Goal: Information Seeking & Learning: Learn about a topic

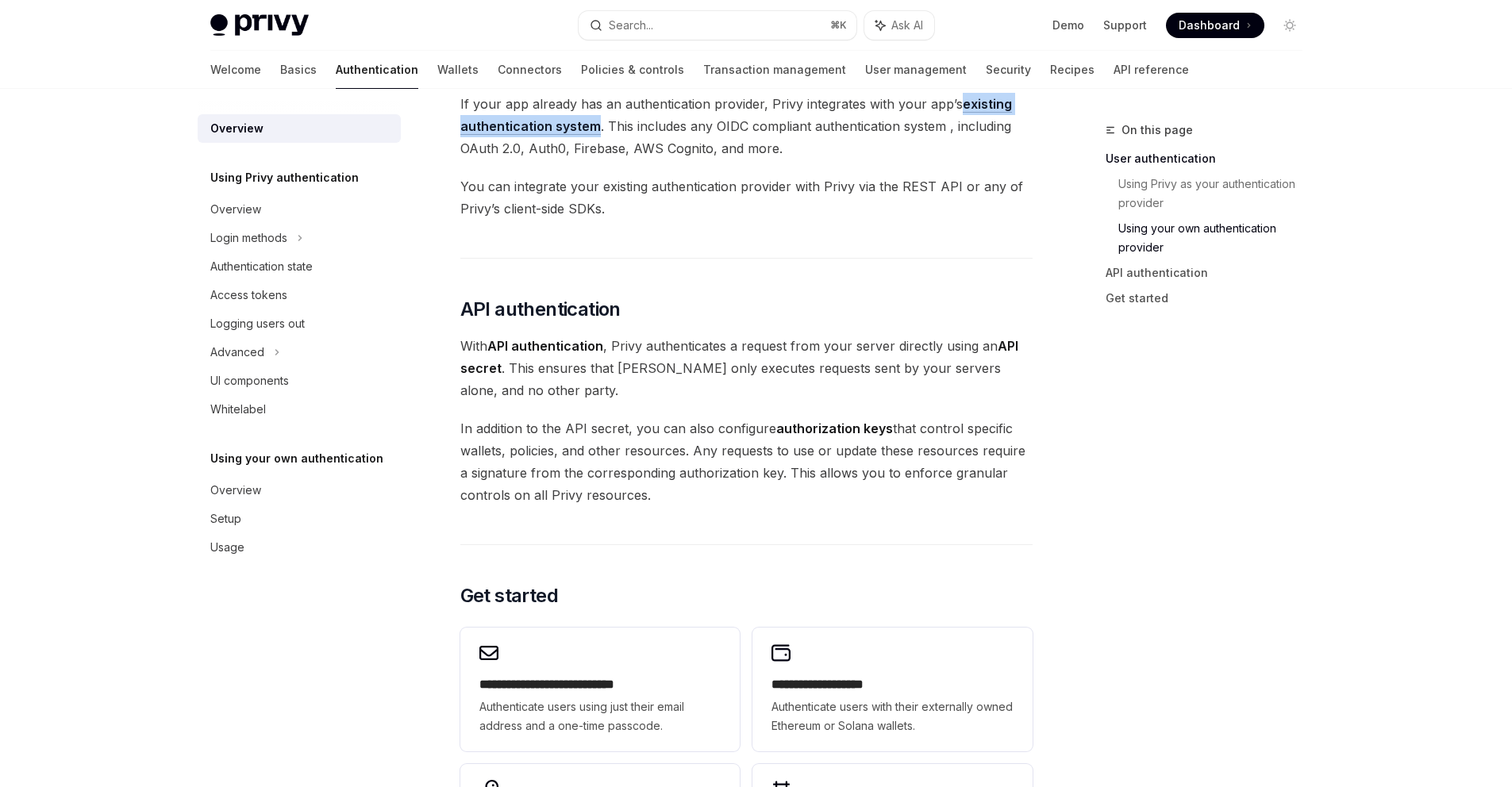
scroll to position [1046, 0]
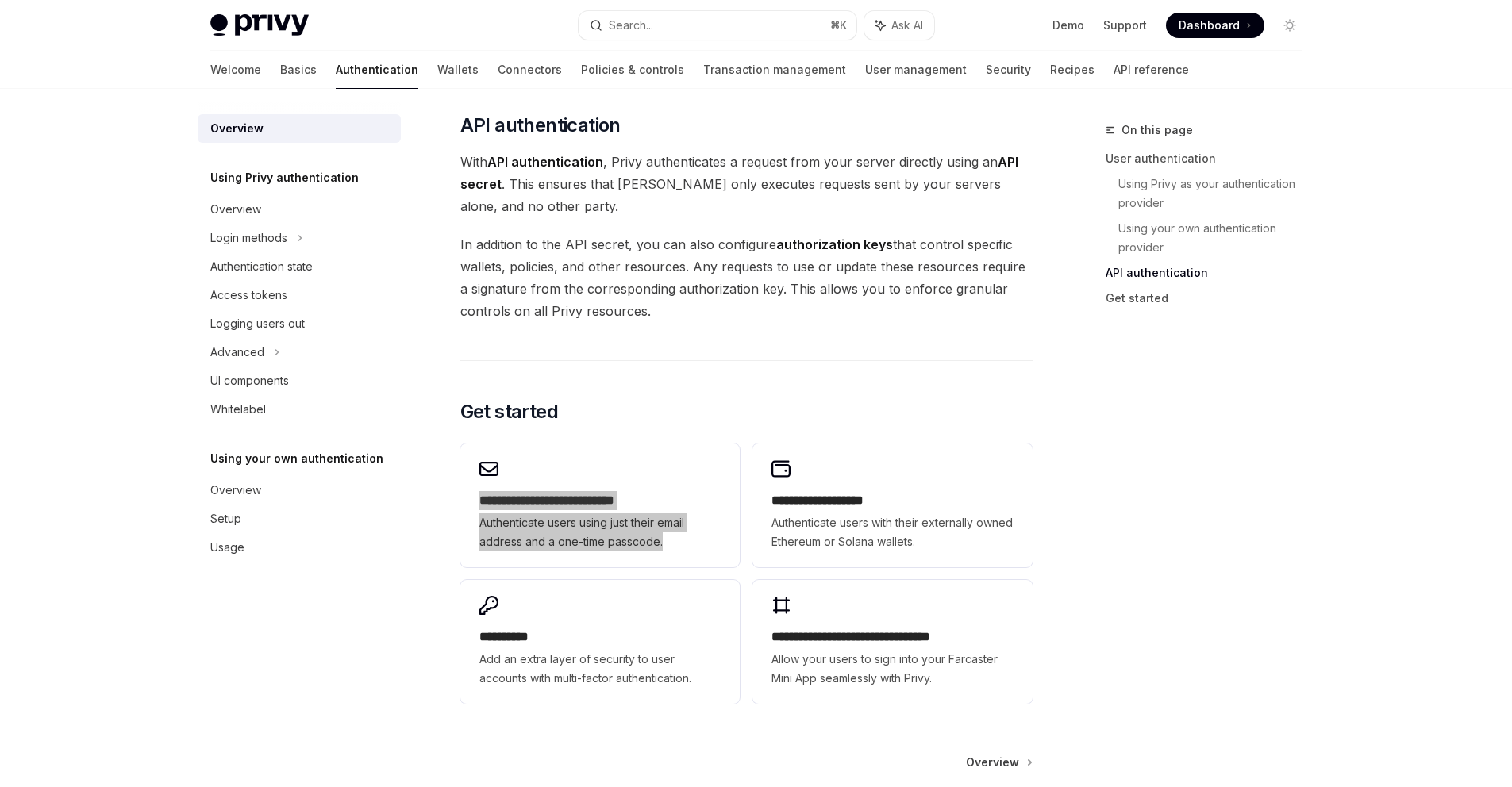
type textarea "*"
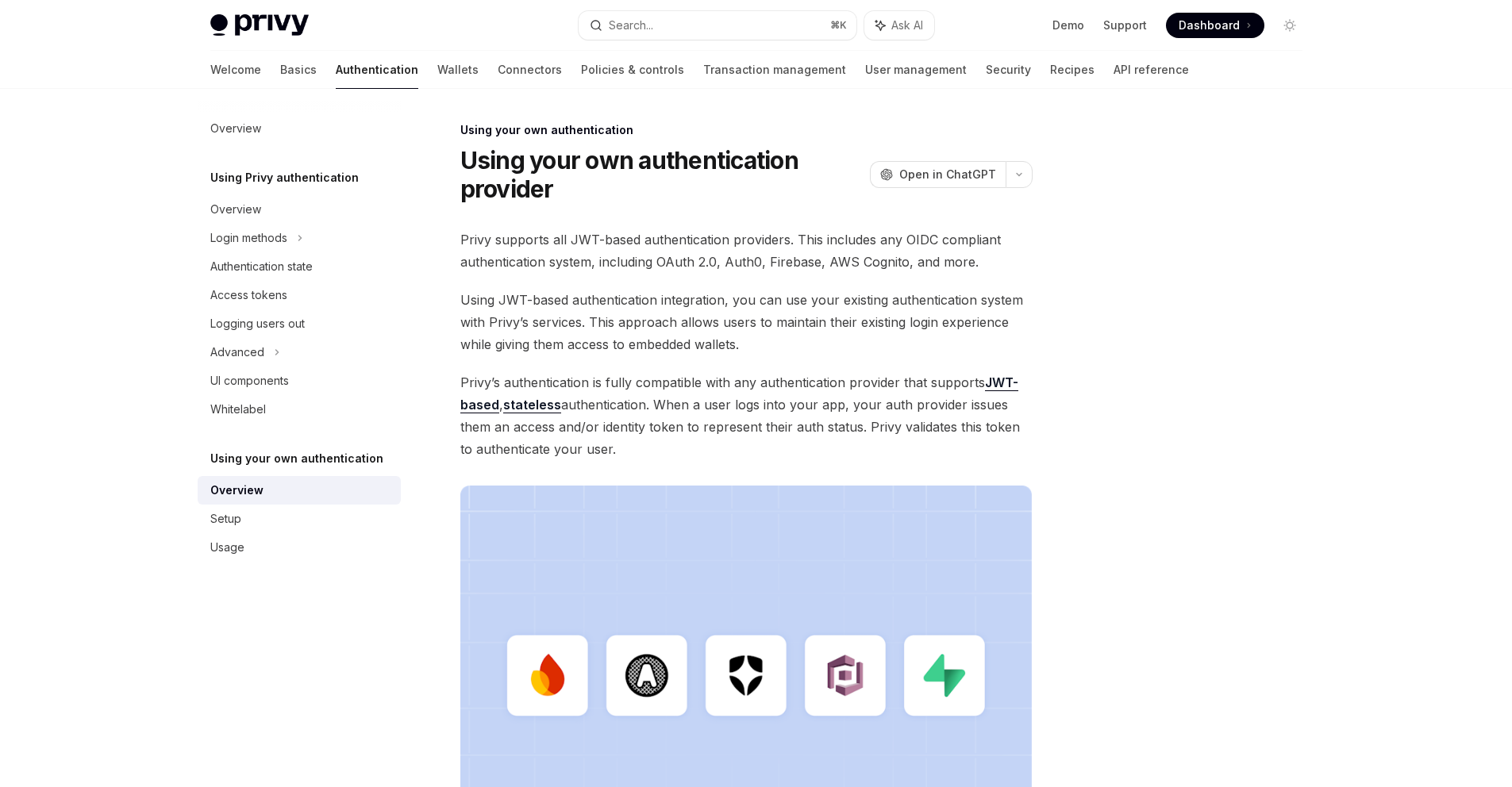
type textarea "*"
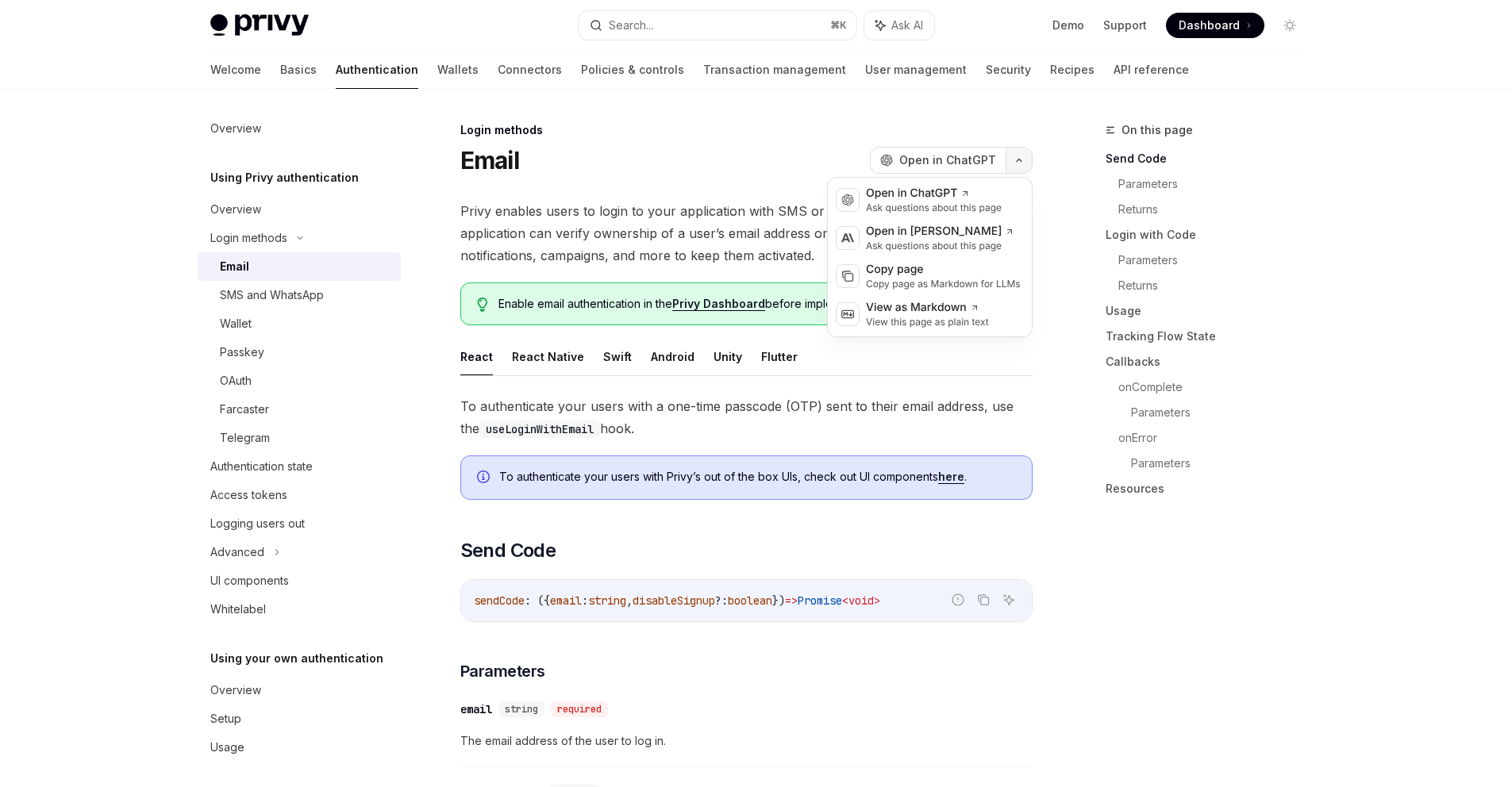
click at [1010, 164] on button "button" at bounding box center [1019, 160] width 27 height 27
click at [819, 148] on div "Email OpenAI Open in ChatGPT" at bounding box center [746, 160] width 572 height 29
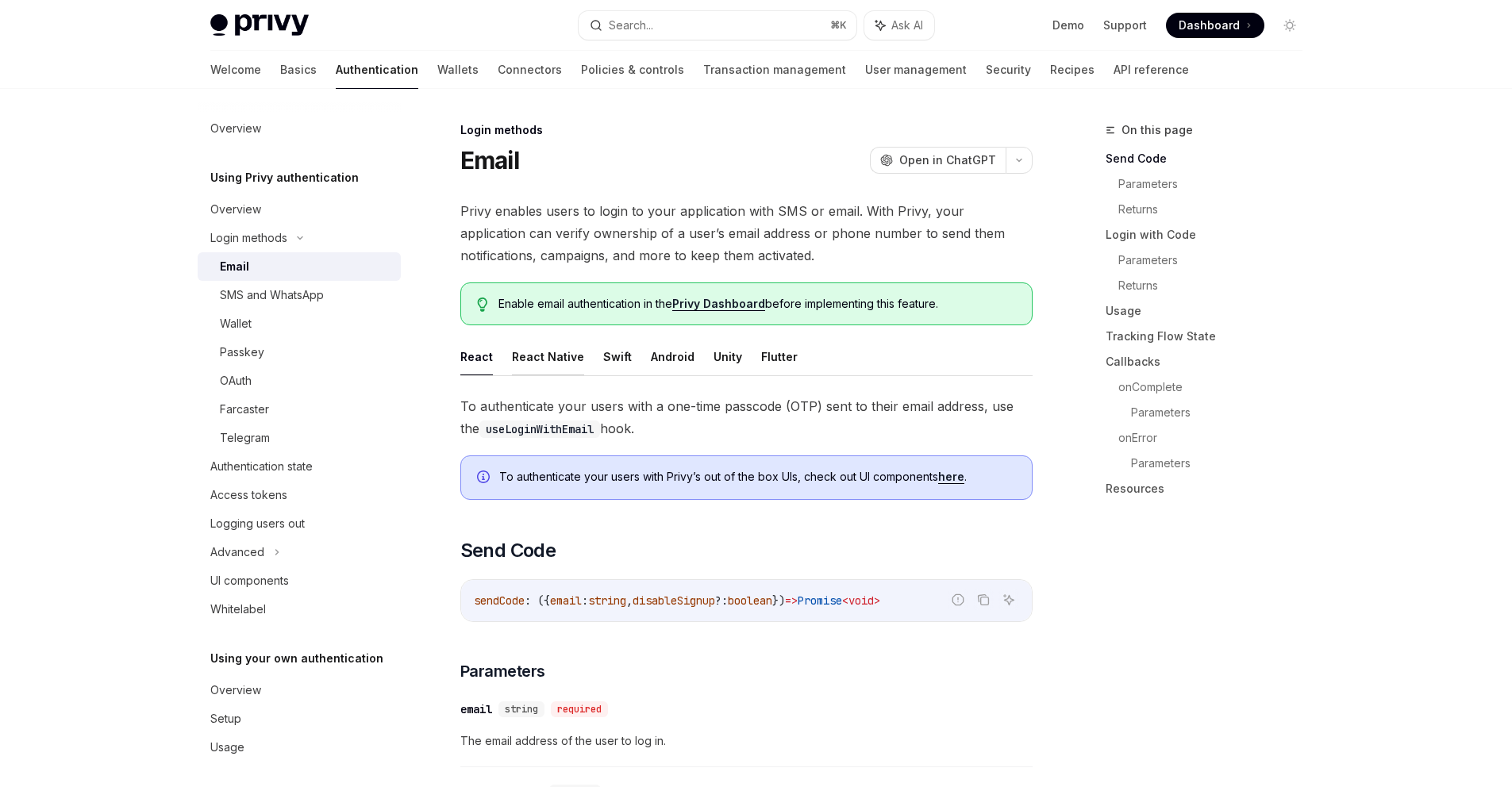
click at [546, 358] on button "React Native" at bounding box center [548, 356] width 73 height 37
click at [625, 354] on ul "React React Native Swift Android Unity Flutter" at bounding box center [746, 357] width 572 height 38
click at [768, 354] on button "Flutter" at bounding box center [779, 356] width 36 height 37
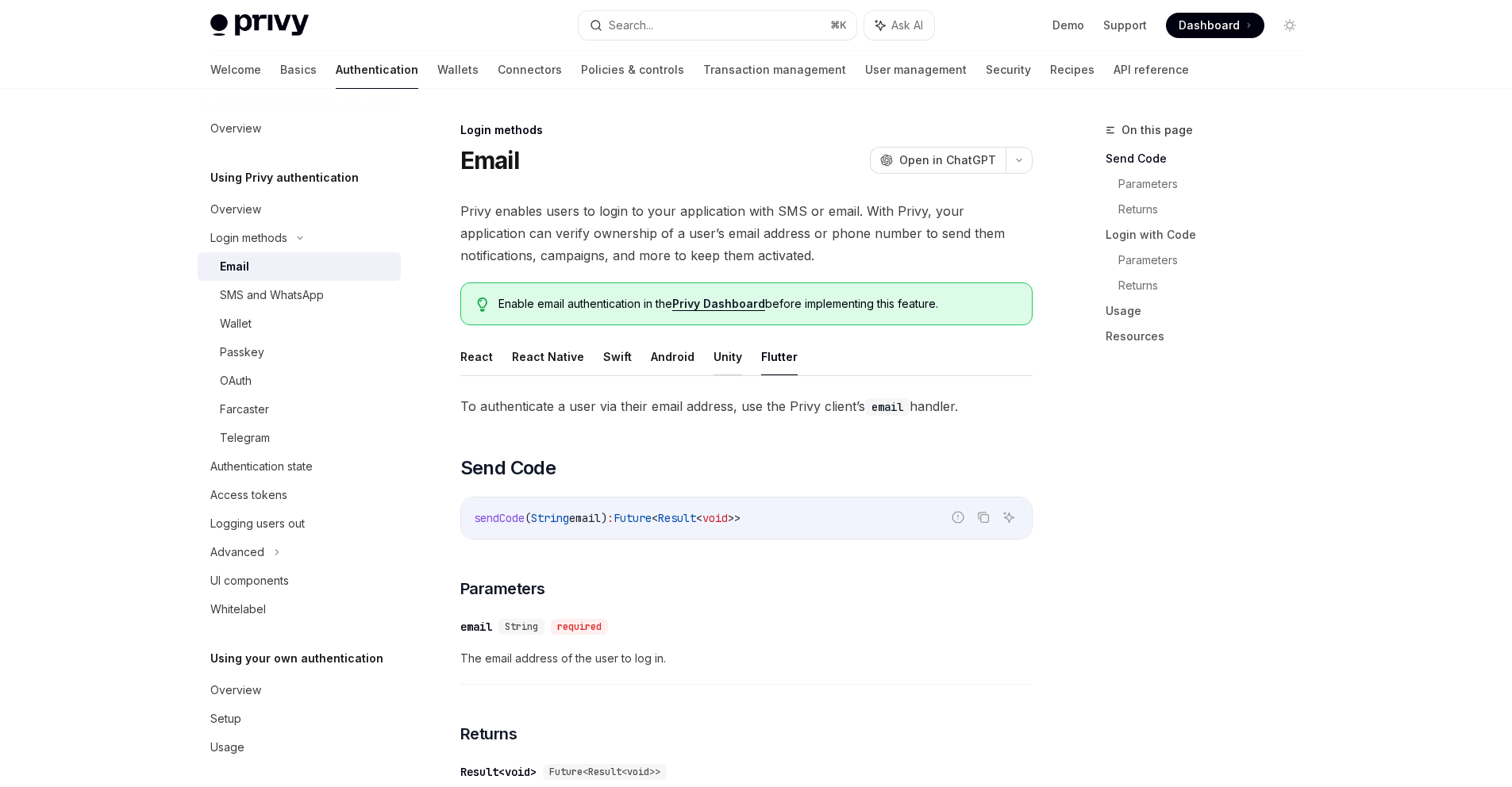
click at [713, 358] on button "Unity" at bounding box center [727, 356] width 29 height 37
click at [777, 358] on button "Flutter" at bounding box center [779, 356] width 36 height 37
click at [746, 360] on ul "React React Native Swift Android Unity Flutter" at bounding box center [746, 357] width 572 height 38
click at [720, 361] on button "Unity" at bounding box center [727, 356] width 29 height 37
click at [680, 359] on button "Android" at bounding box center [672, 356] width 44 height 37
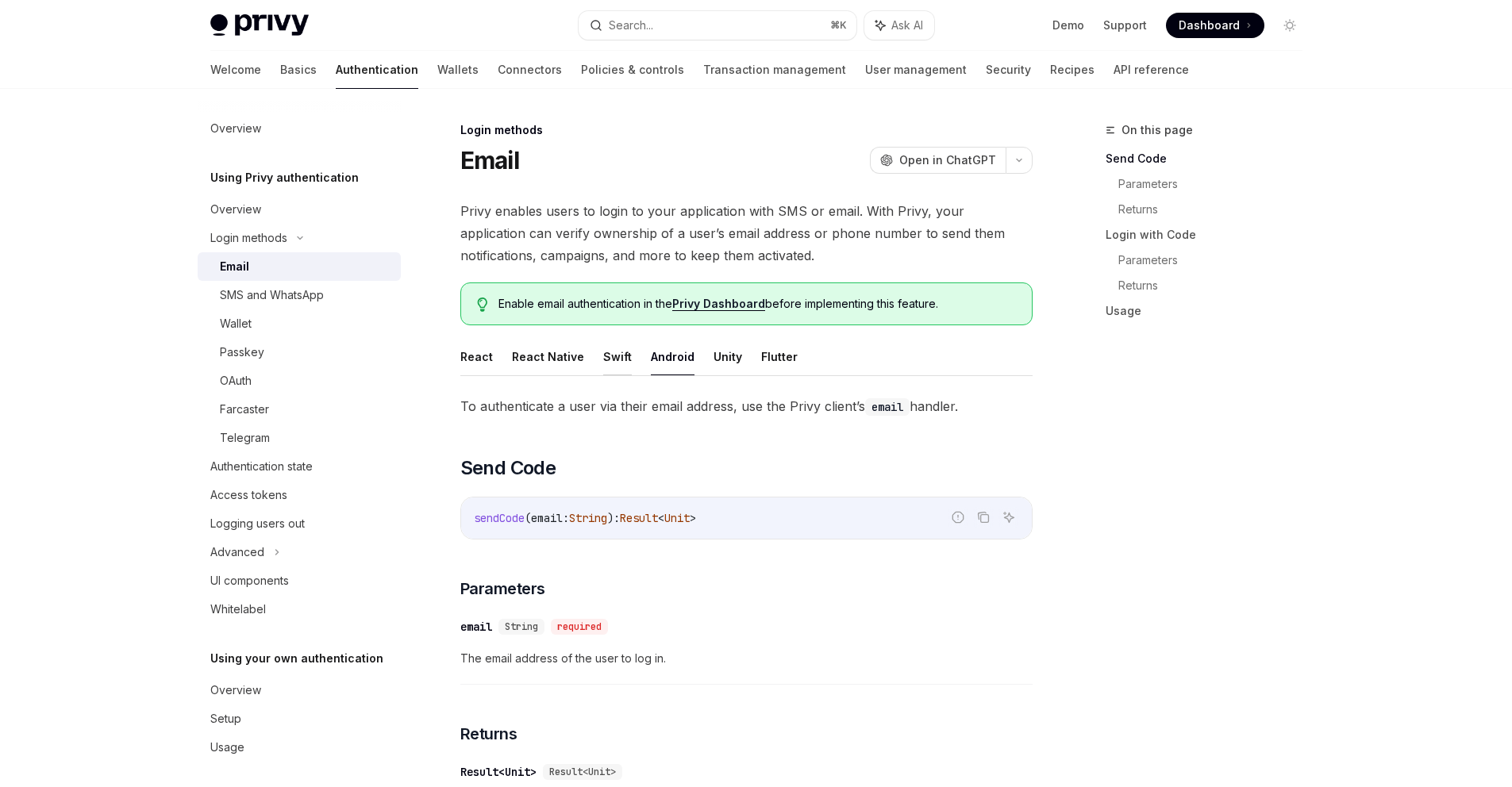
click at [612, 362] on button "Swift" at bounding box center [617, 356] width 29 height 37
click at [550, 358] on button "React Native" at bounding box center [548, 356] width 73 height 37
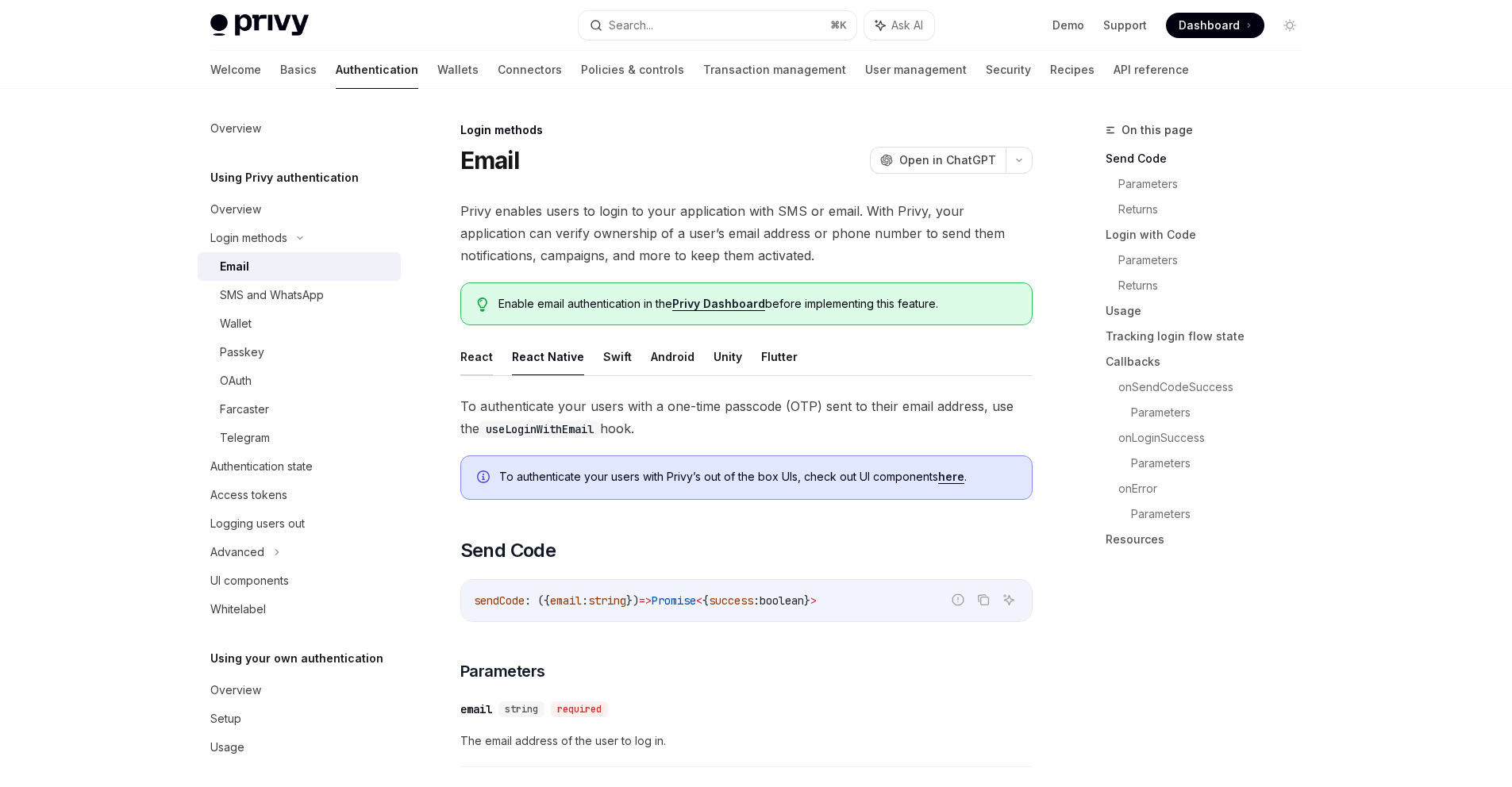
click at [473, 357] on button "React" at bounding box center [476, 356] width 32 height 37
click at [264, 374] on div "OAuth" at bounding box center [306, 380] width 171 height 19
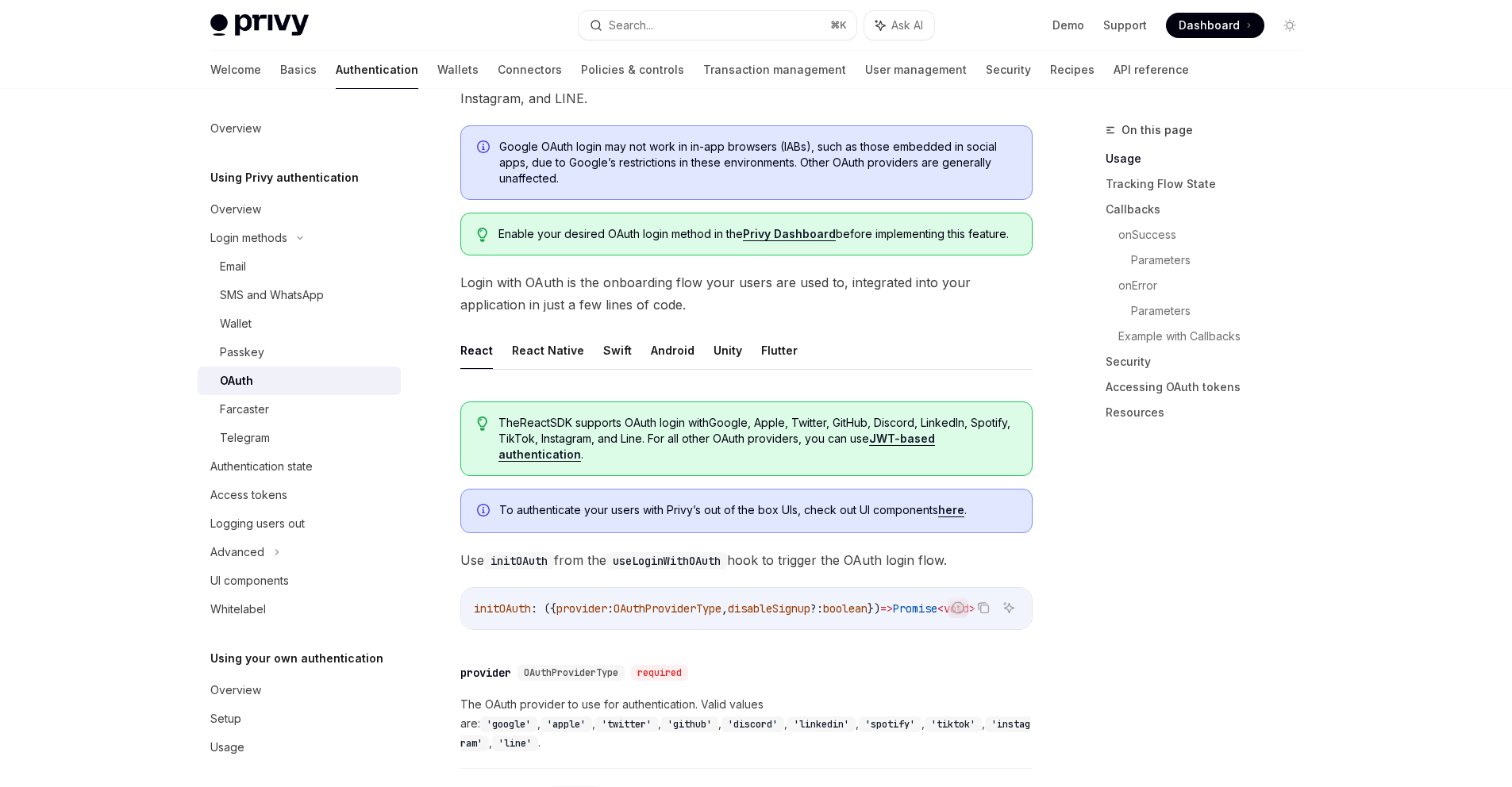
scroll to position [239, 0]
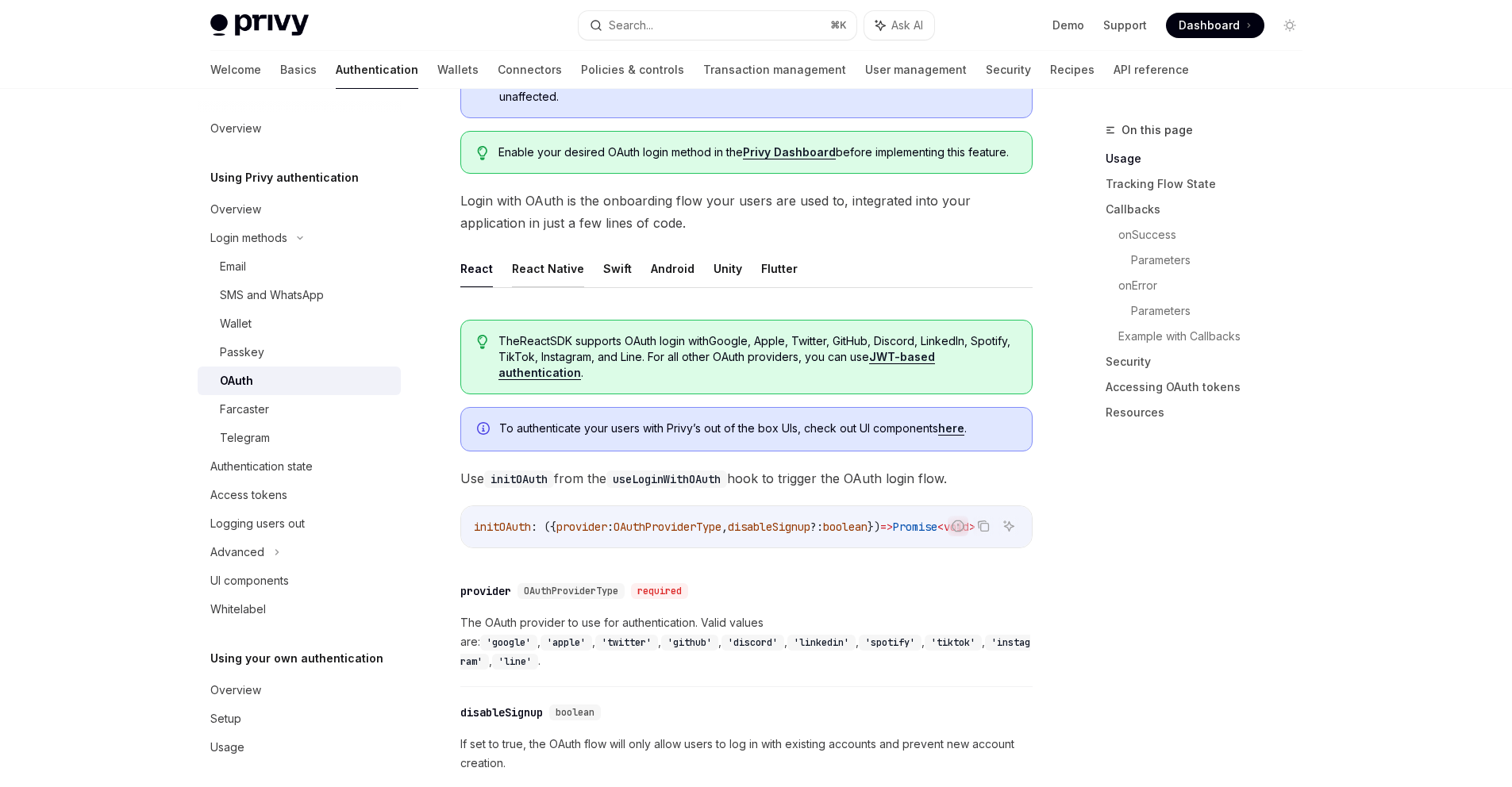
click at [556, 279] on button "React Native" at bounding box center [548, 268] width 73 height 37
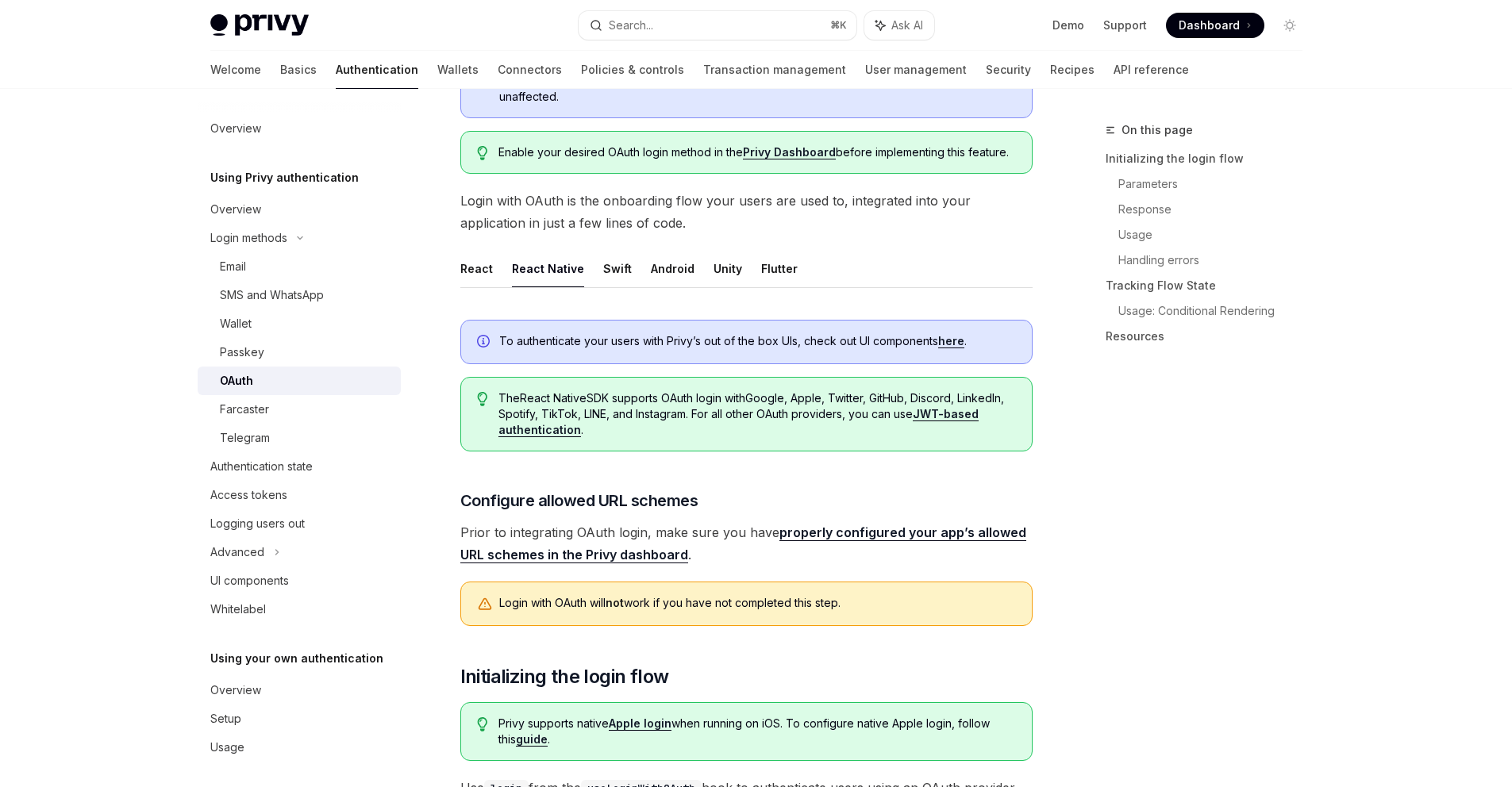
click at [494, 274] on ul "React React Native Swift Android Unity Flutter" at bounding box center [746, 269] width 572 height 38
click at [484, 275] on button "React" at bounding box center [476, 268] width 32 height 37
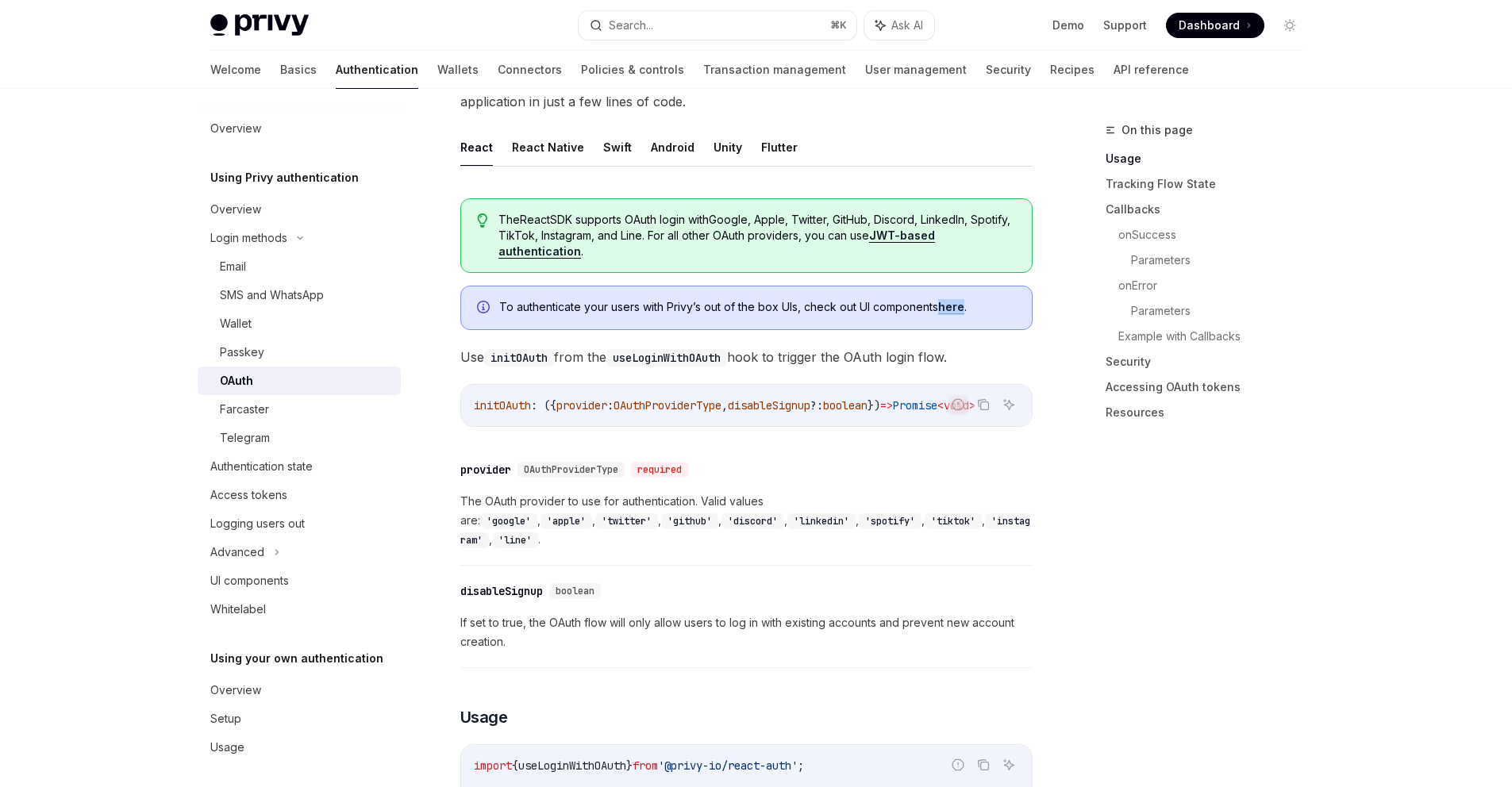
scroll to position [40, 0]
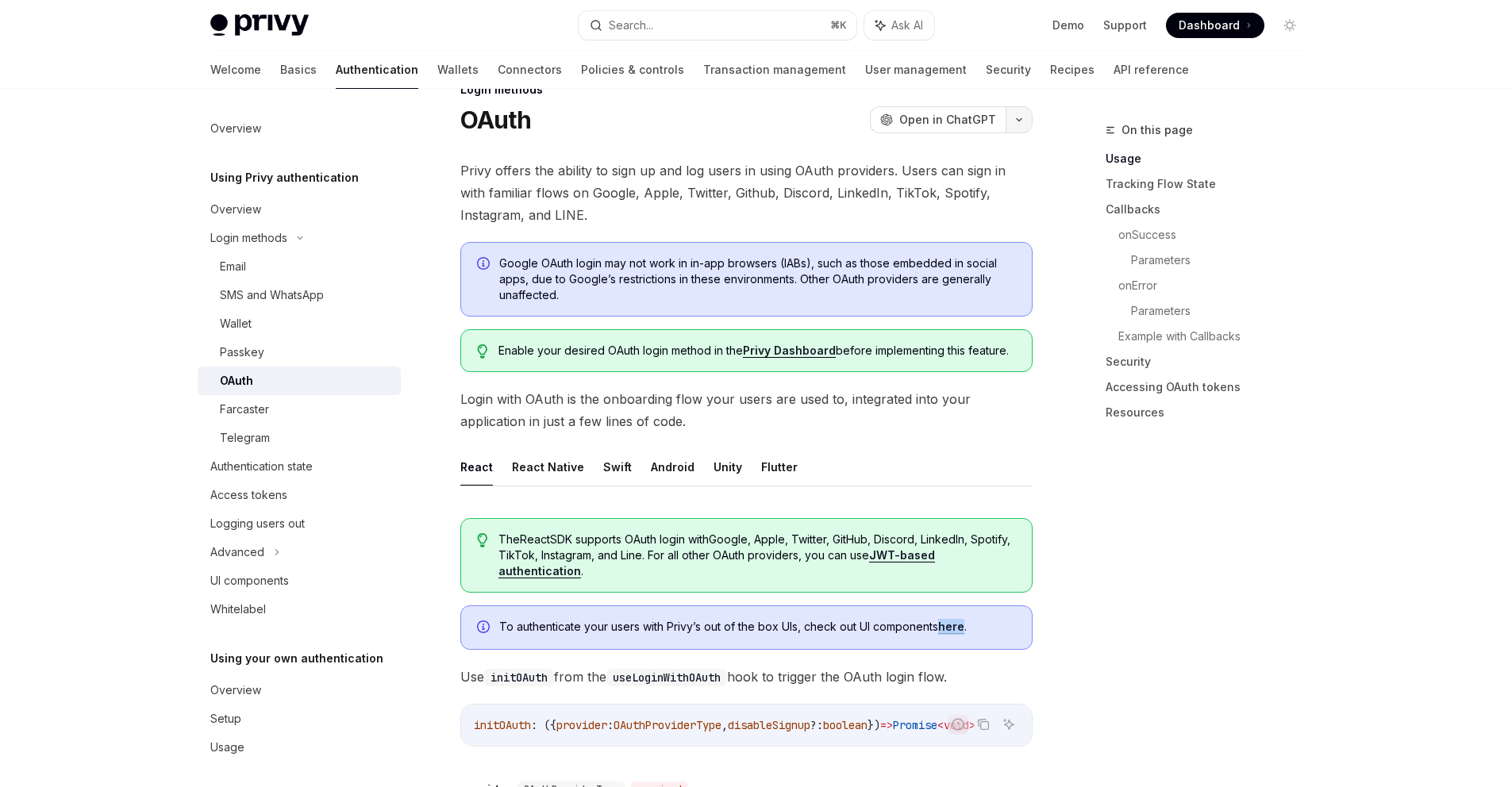
click at [1015, 116] on button "button" at bounding box center [1019, 119] width 27 height 27
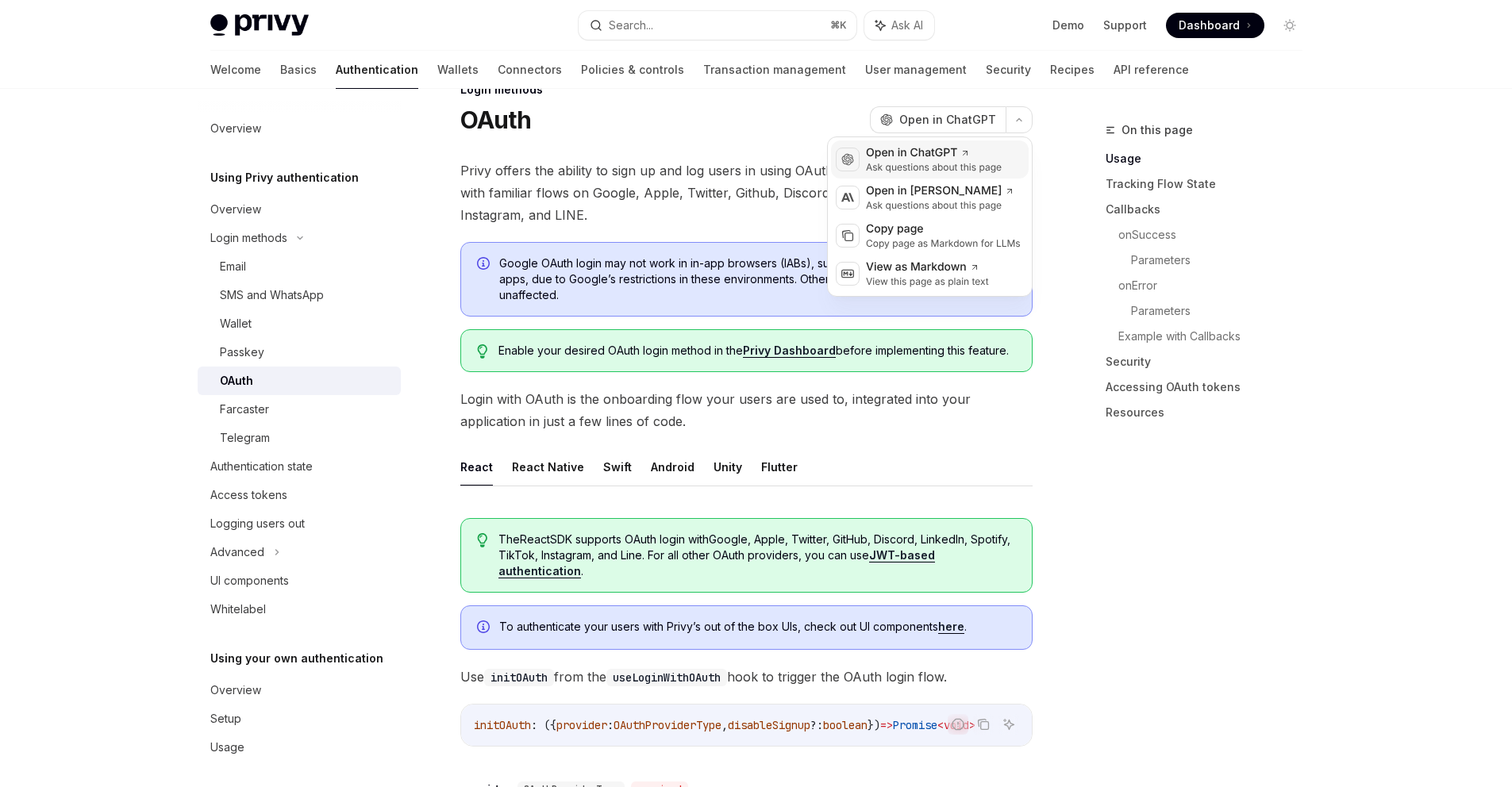
click at [979, 153] on div "Open in ChatGPT" at bounding box center [933, 152] width 136 height 16
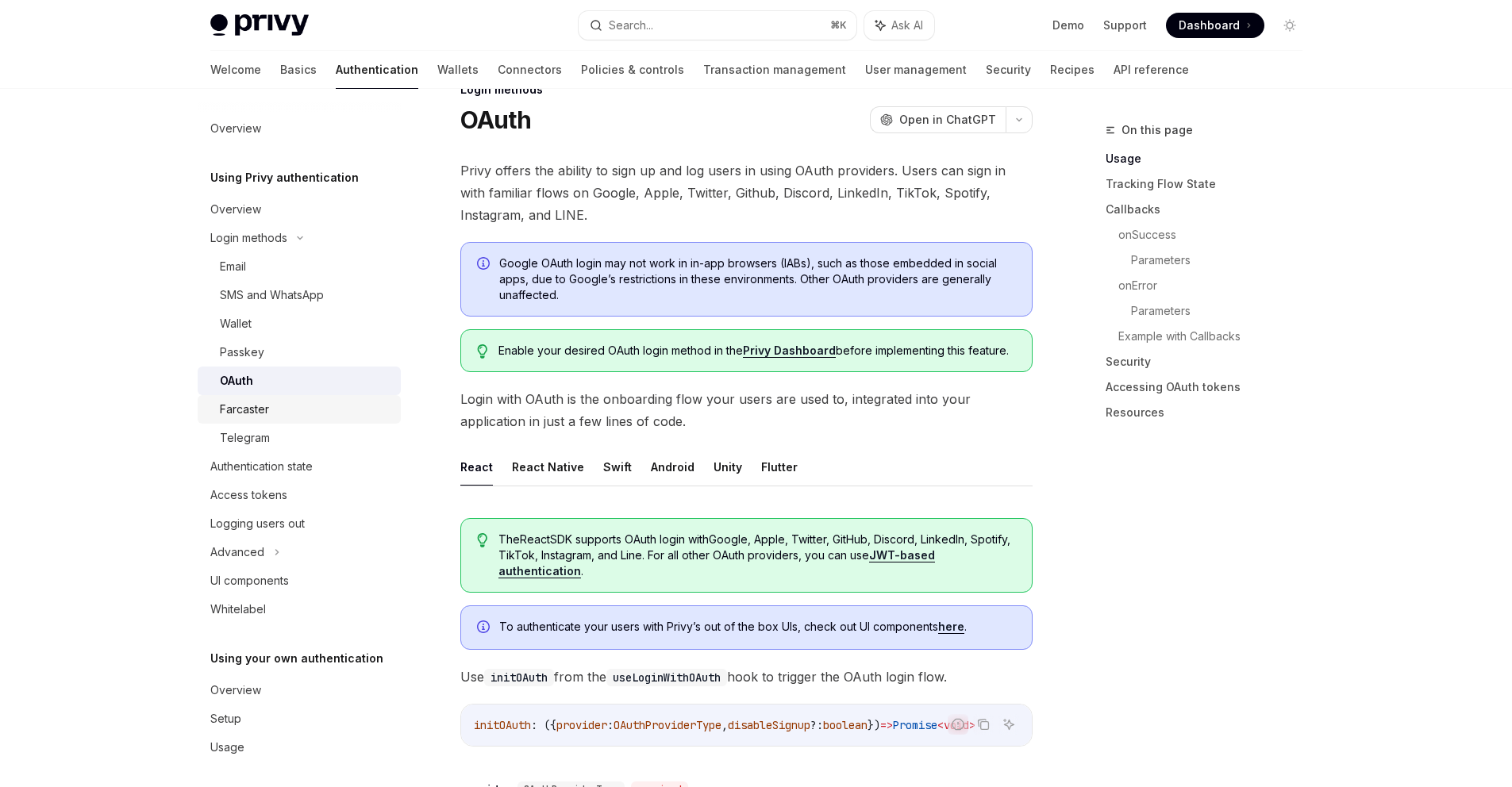
scroll to position [0, 0]
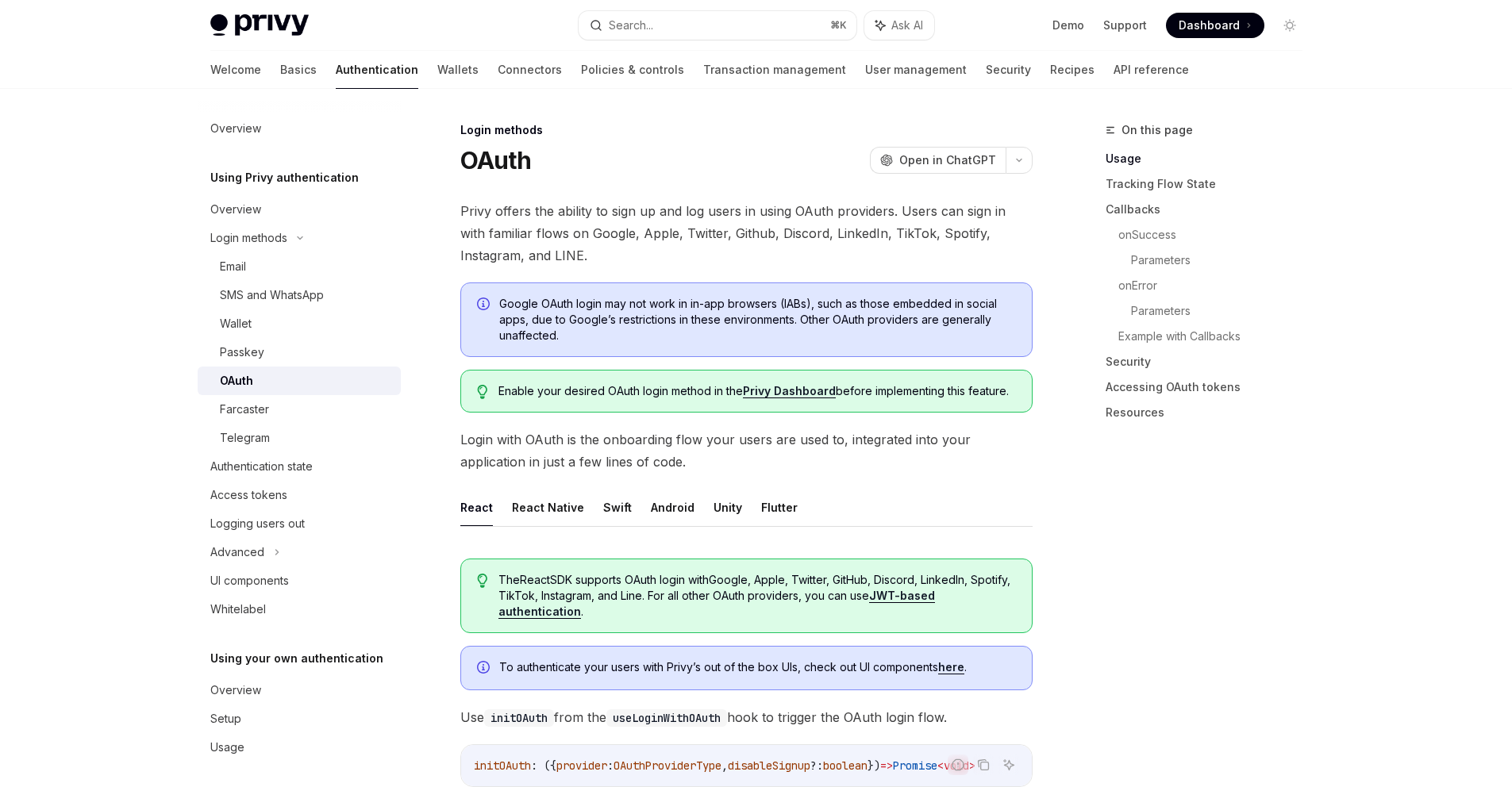
type textarea "*"
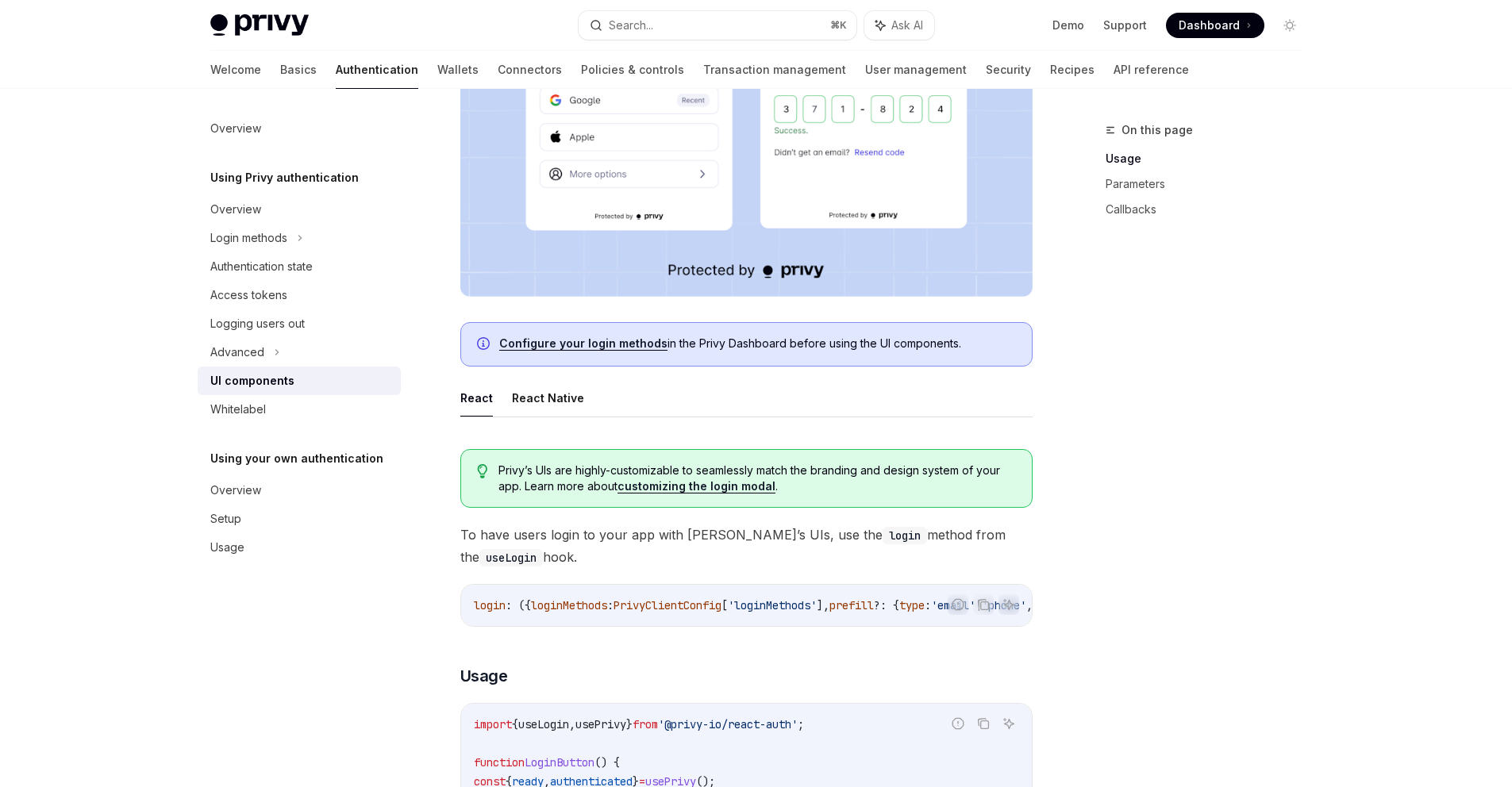
scroll to position [567, 0]
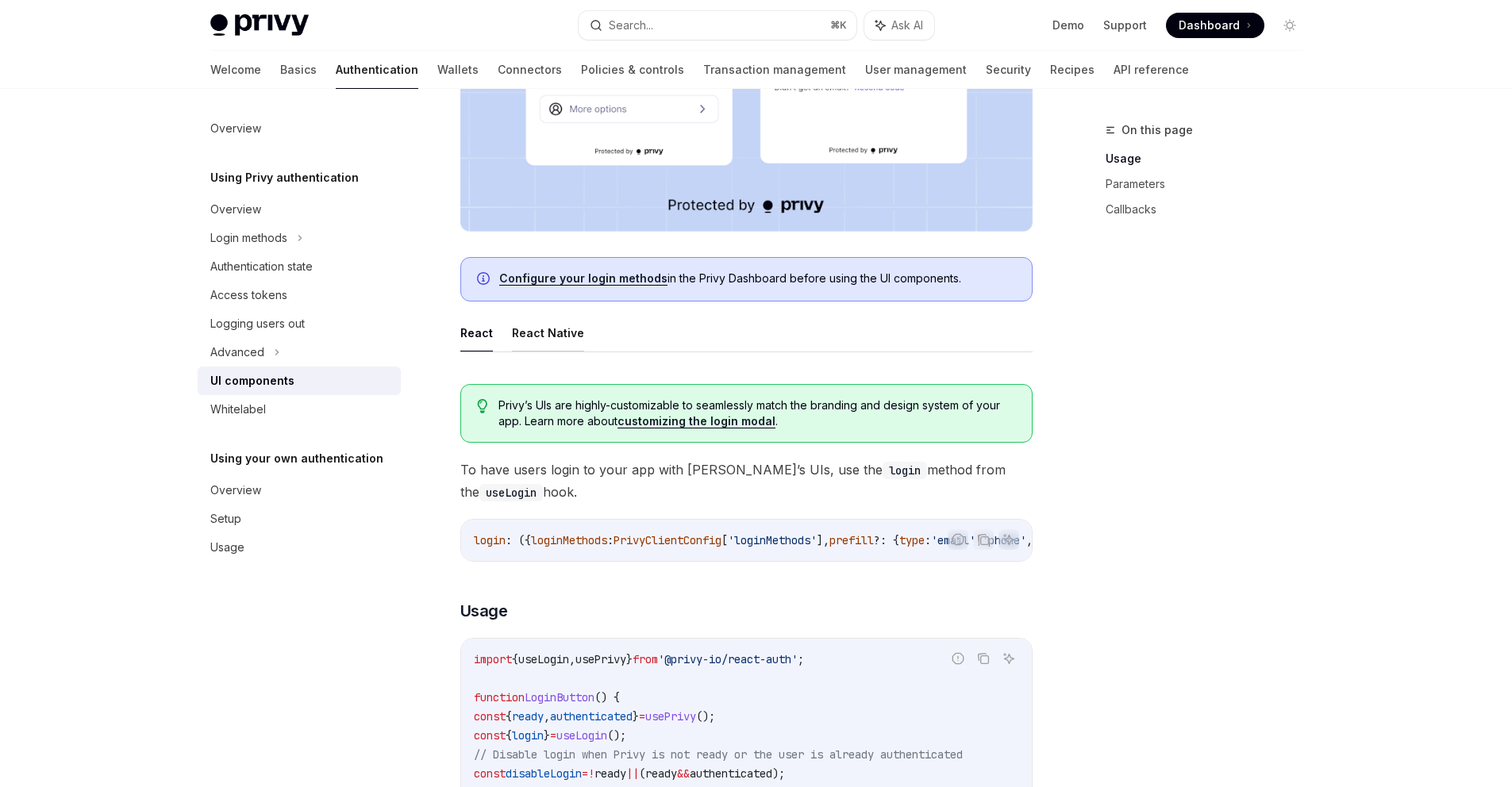
click at [566, 331] on button "React Native" at bounding box center [548, 332] width 73 height 37
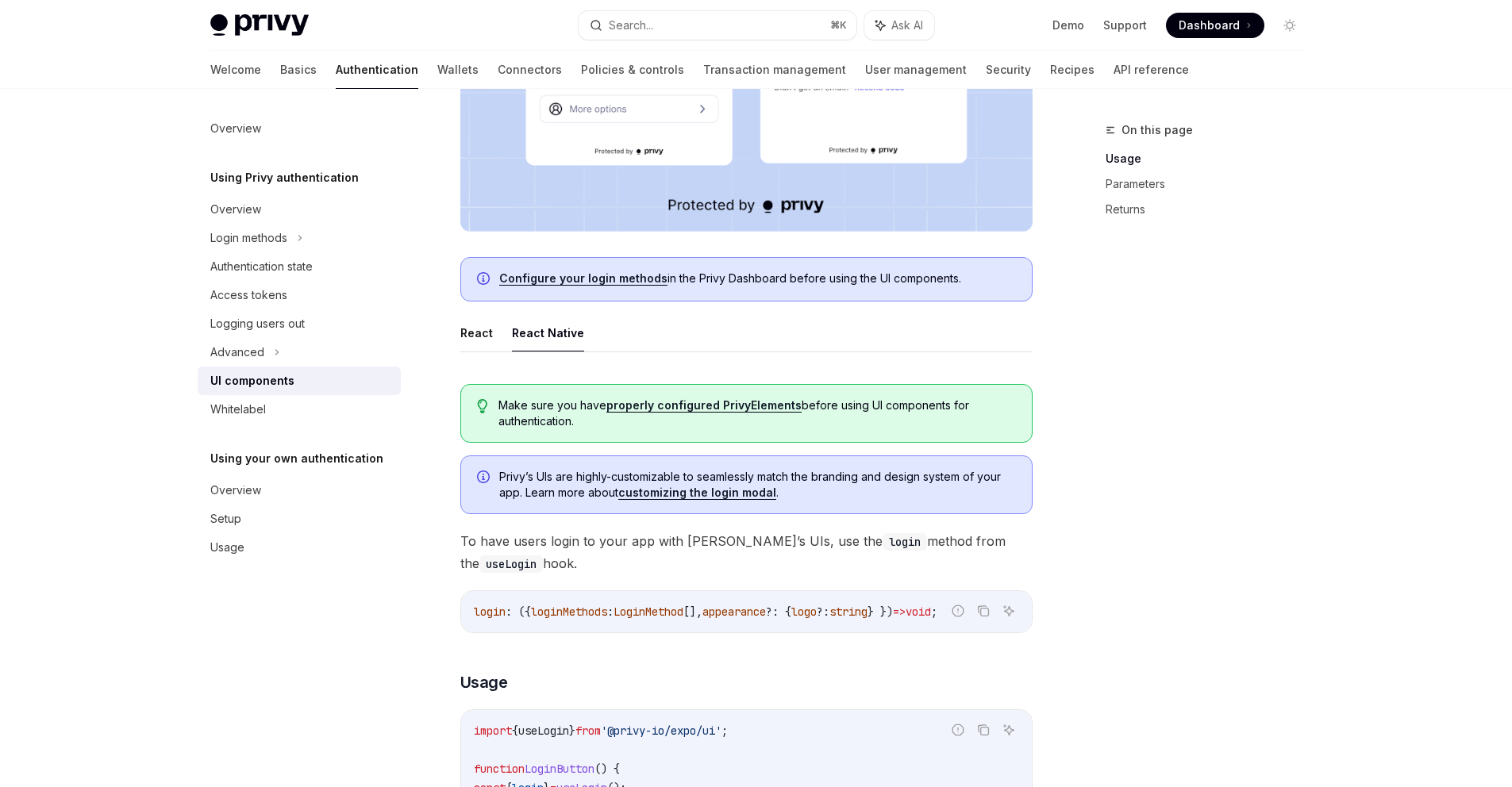
click at [492, 338] on ul "React React Native" at bounding box center [746, 333] width 572 height 38
click at [494, 339] on ul "React React Native" at bounding box center [746, 333] width 572 height 38
click at [486, 337] on button "React" at bounding box center [476, 332] width 32 height 37
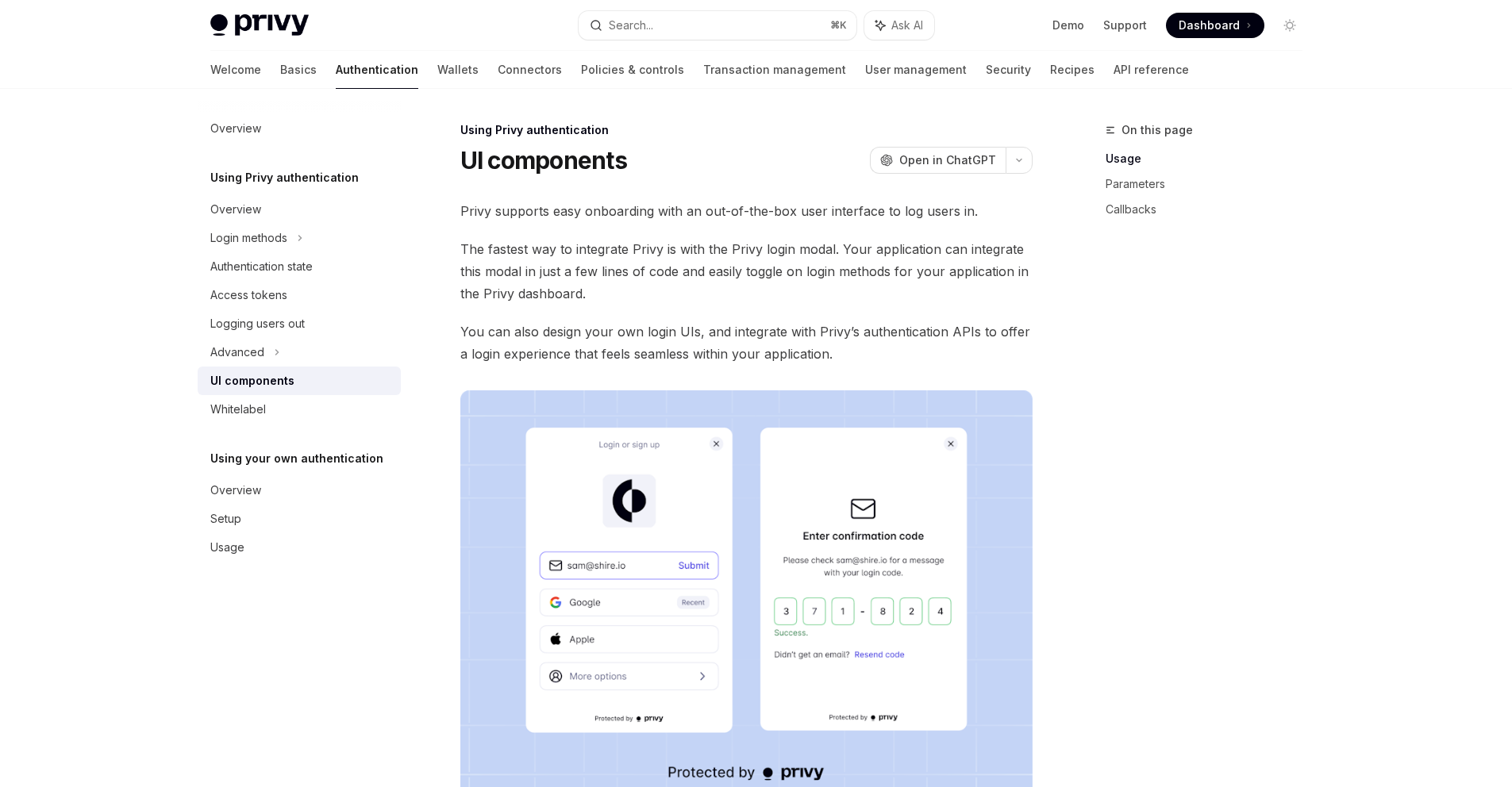
type textarea "*"
